Goal: Communication & Community: Answer question/provide support

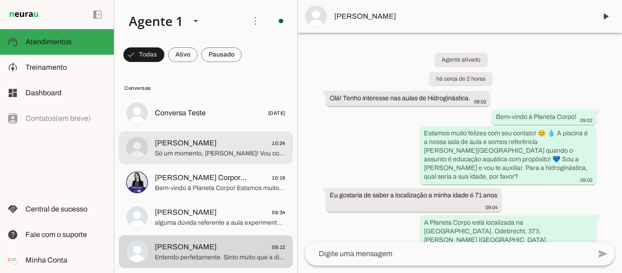
click at [210, 156] on span "Só um momento, [PERSON_NAME]! Vou conectar você com nossa equipe para agendar e…" at bounding box center [220, 153] width 131 height 9
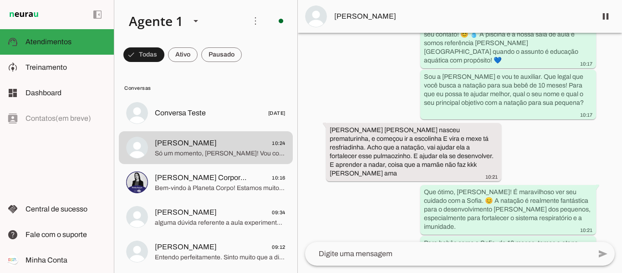
scroll to position [108, 0]
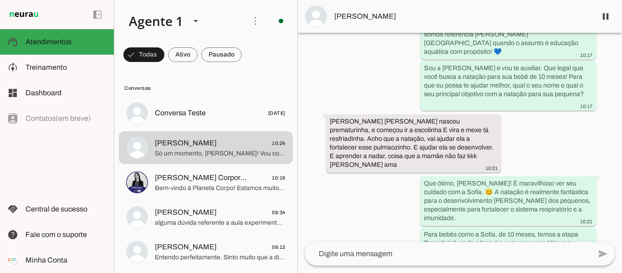
click at [612, 13] on span at bounding box center [606, 16] width 22 height 22
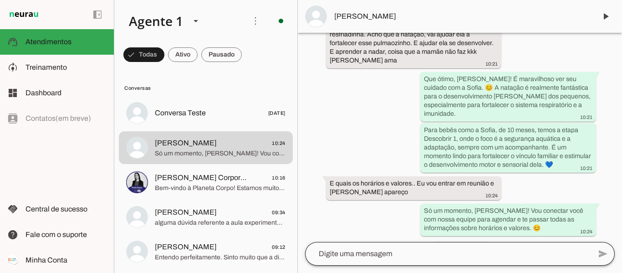
scroll to position [228, 0]
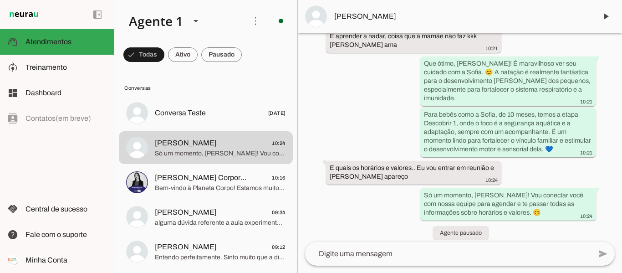
click at [415, 256] on textarea at bounding box center [448, 253] width 286 height 11
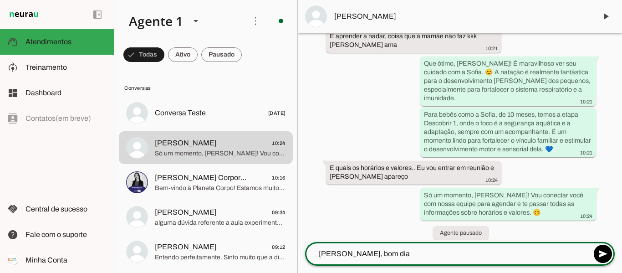
type textarea "[PERSON_NAME], bom dia!"
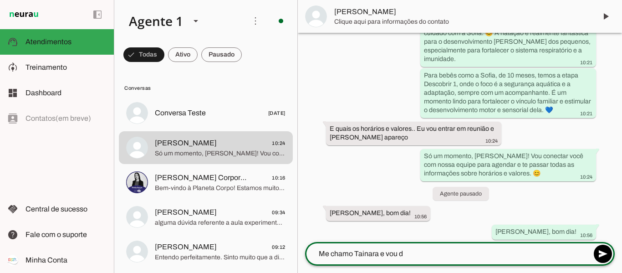
scroll to position [249, 0]
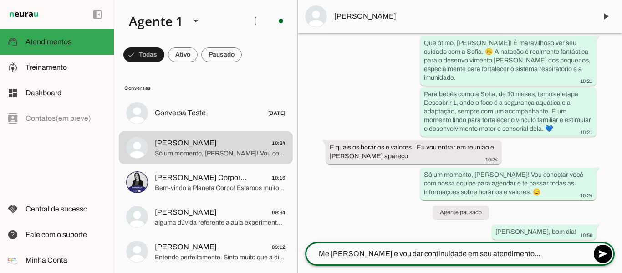
type textarea "Me [PERSON_NAME] e vou dar continuidade em seu atendimento..."
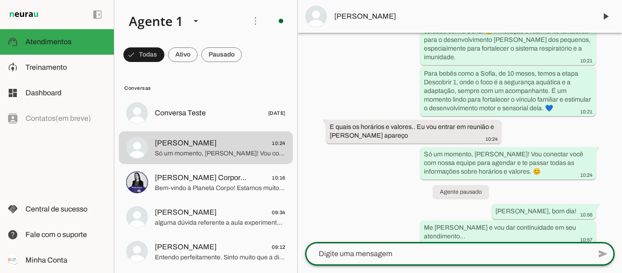
scroll to position [274, 0]
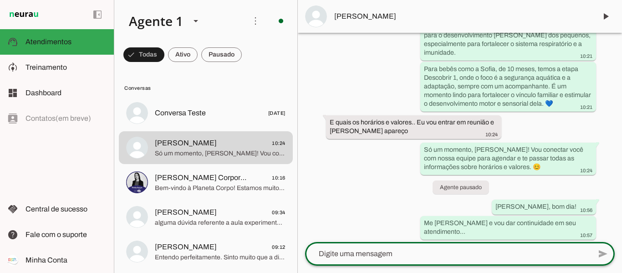
click at [424, 251] on textarea at bounding box center [448, 253] width 286 height 11
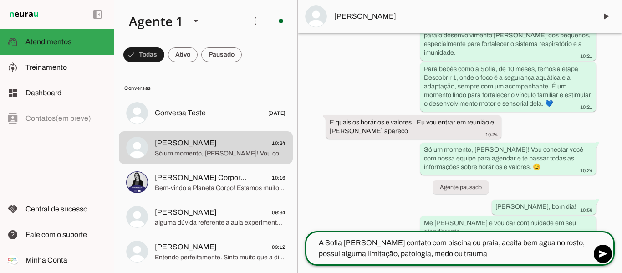
type textarea "A Sofia [PERSON_NAME] contato com piscina ou praia, aceita bem agua no rosto, p…"
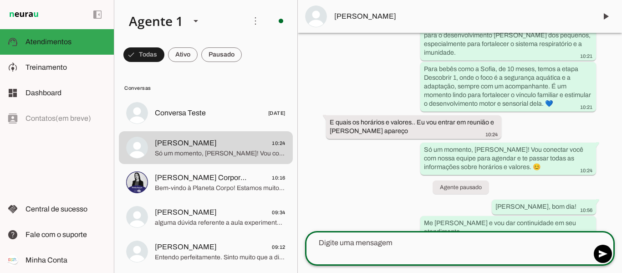
scroll to position [309, 0]
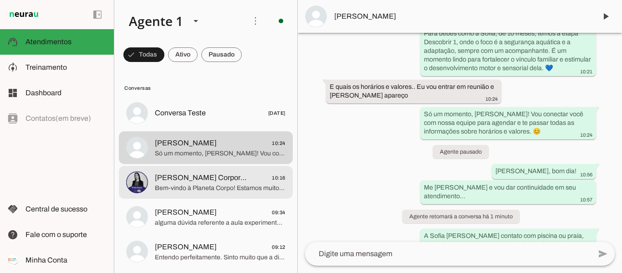
click at [190, 181] on span "[PERSON_NAME] Corporativa" at bounding box center [202, 177] width 94 height 11
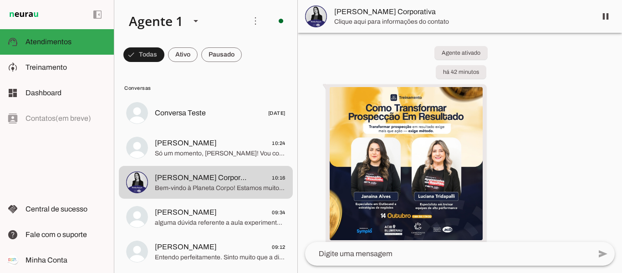
scroll to position [15, 0]
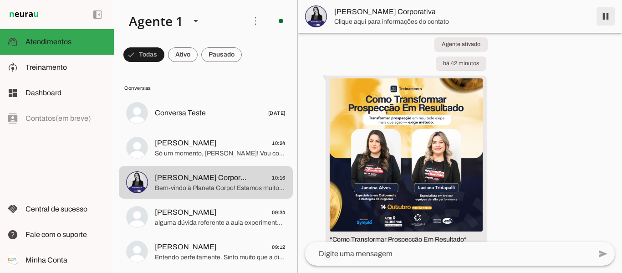
click at [605, 17] on span at bounding box center [606, 16] width 22 height 22
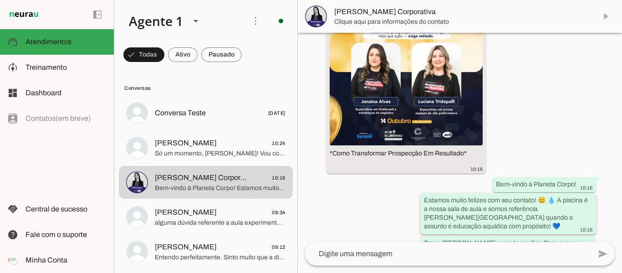
scroll to position [184, 0]
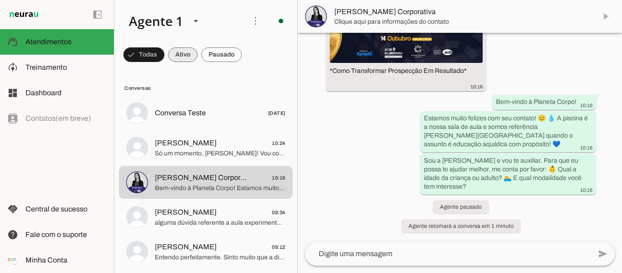
click at [179, 54] on span at bounding box center [183, 55] width 30 height 22
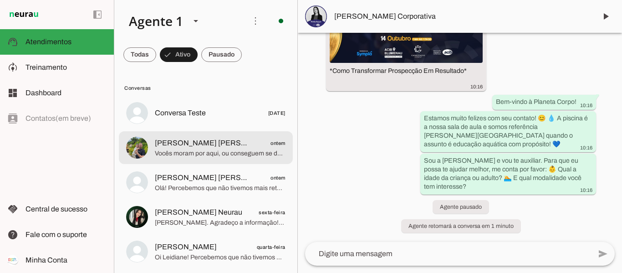
click at [210, 149] on span "Vocês moram por aqui, ou conseguem se deslocar até nós [PERSON_NAME]?" at bounding box center [220, 153] width 131 height 9
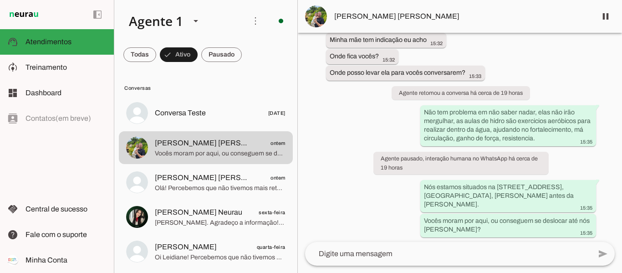
scroll to position [1047, 0]
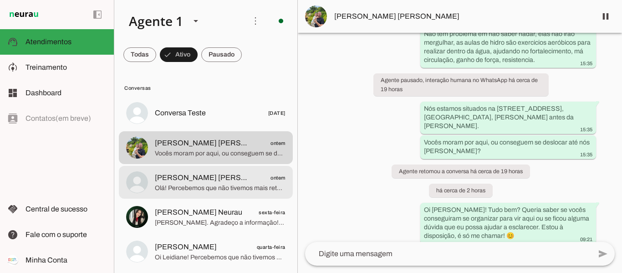
click at [168, 179] on span "[PERSON_NAME] [PERSON_NAME]" at bounding box center [202, 177] width 94 height 11
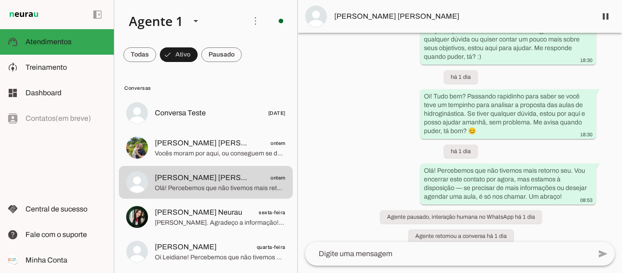
scroll to position [327, 0]
click at [605, 16] on span at bounding box center [606, 16] width 22 height 22
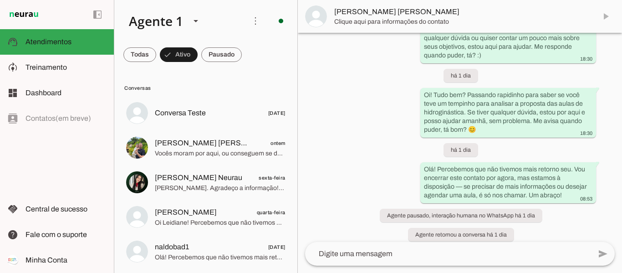
scroll to position [365, 0]
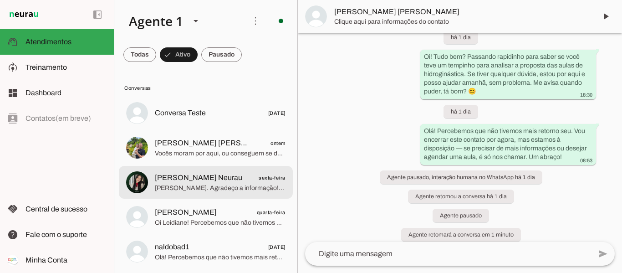
click at [185, 188] on span "[PERSON_NAME]. Agradeço a informação! 😊 Quando a [PERSON_NAME] estiver disponív…" at bounding box center [220, 188] width 131 height 9
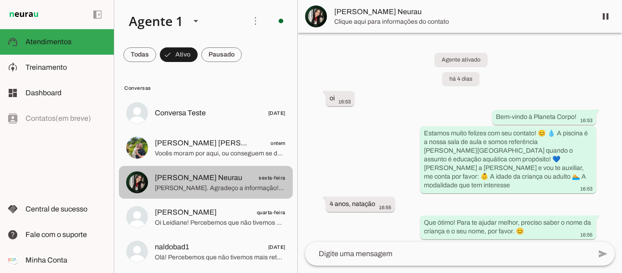
scroll to position [1245, 0]
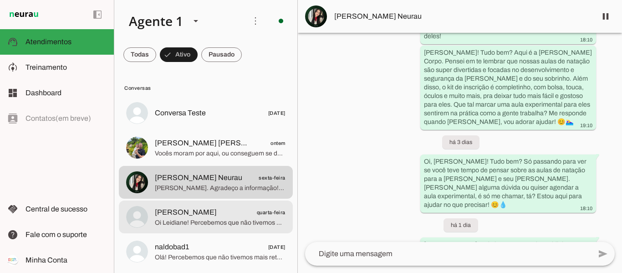
click at [186, 210] on span "[PERSON_NAME]" at bounding box center [186, 212] width 62 height 11
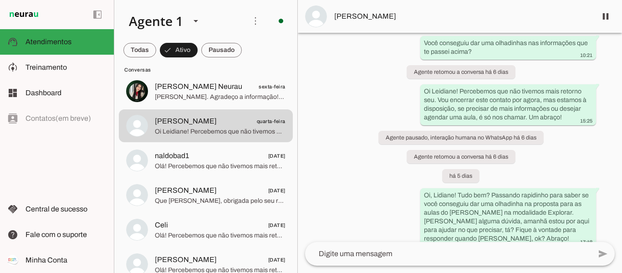
scroll to position [1199, 0]
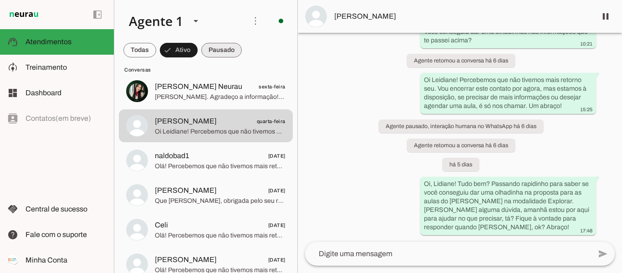
click at [224, 51] on span at bounding box center [221, 50] width 41 height 22
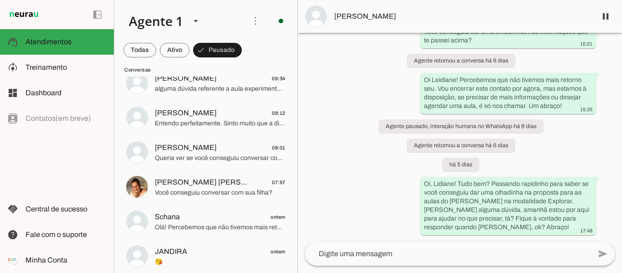
scroll to position [0, 0]
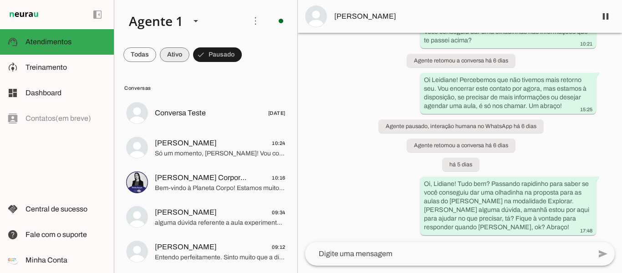
click at [173, 56] on span at bounding box center [175, 55] width 30 height 22
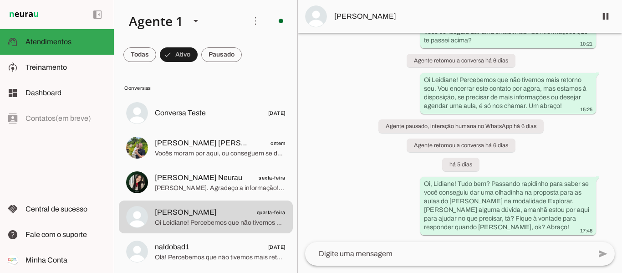
click at [466, 257] on textarea at bounding box center [448, 253] width 286 height 11
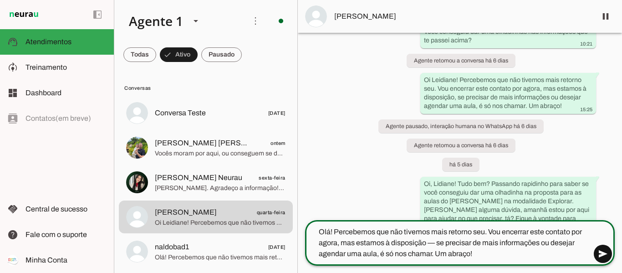
type textarea "Olá! Percebemos que não tivemos mais retorno seu. Vou encerrar este contato por…"
type md-outlined-text-field "Olá! Percebemos que não tivemos mais retorno seu. Vou encerrar este contato por…"
click at [601, 248] on span at bounding box center [603, 254] width 22 height 22
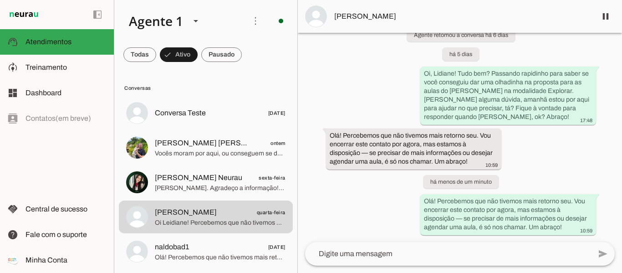
scroll to position [1265, 0]
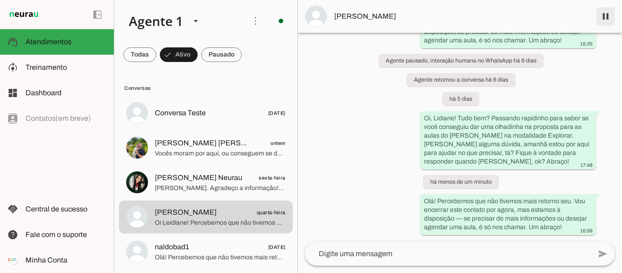
click at [607, 18] on span at bounding box center [606, 16] width 22 height 22
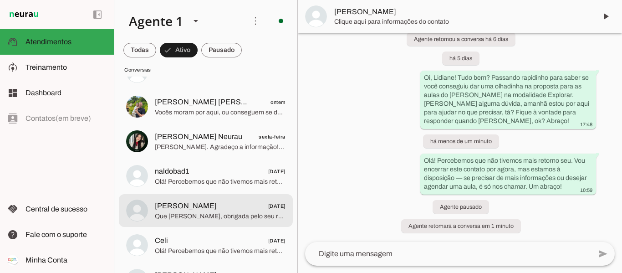
scroll to position [0, 0]
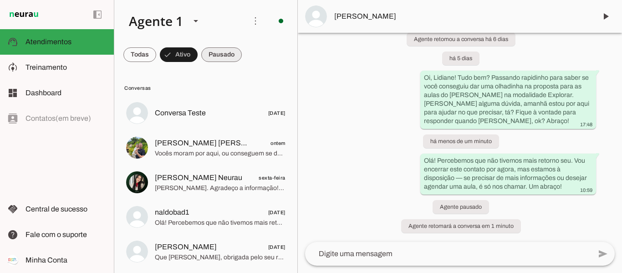
click at [210, 56] on span at bounding box center [221, 55] width 41 height 22
